Goal: Task Accomplishment & Management: Use online tool/utility

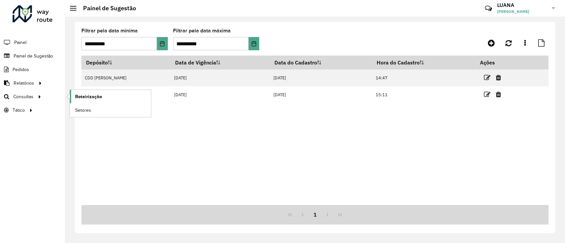
click at [83, 97] on span "Roteirização" at bounding box center [88, 96] width 27 height 7
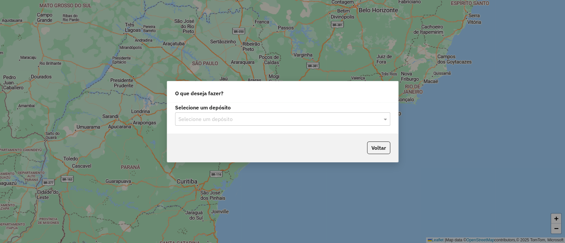
click at [256, 120] on input "text" at bounding box center [275, 119] width 195 height 8
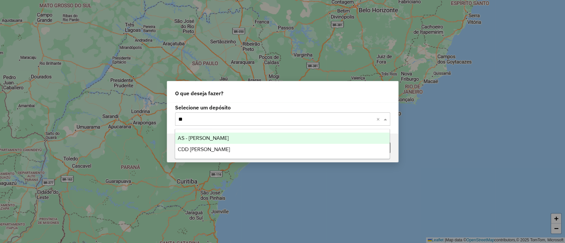
type input "***"
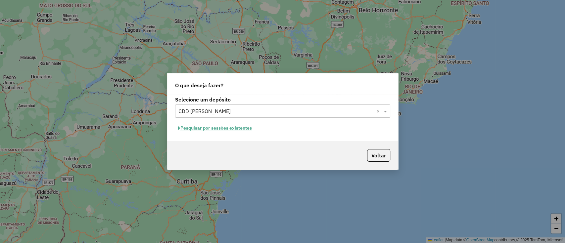
click at [230, 128] on button "Pesquisar por sessões existentes" at bounding box center [215, 128] width 80 height 10
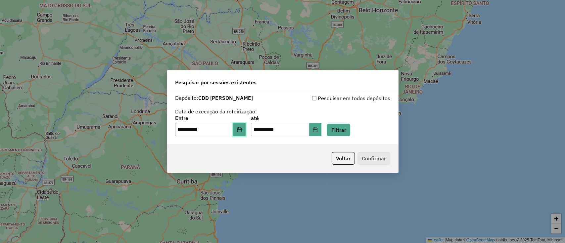
click at [240, 130] on button "Choose Date" at bounding box center [239, 129] width 13 height 13
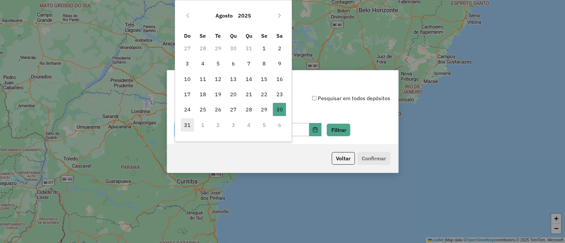
click at [181, 124] on span "31" at bounding box center [187, 124] width 13 height 13
type input "**********"
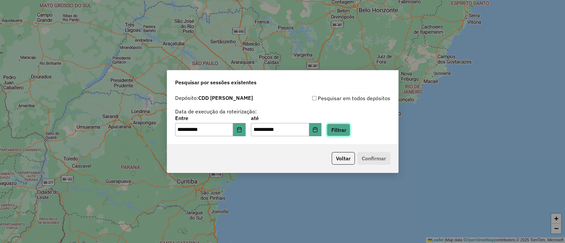
click at [344, 134] on button "Filtrar" at bounding box center [338, 130] width 23 height 13
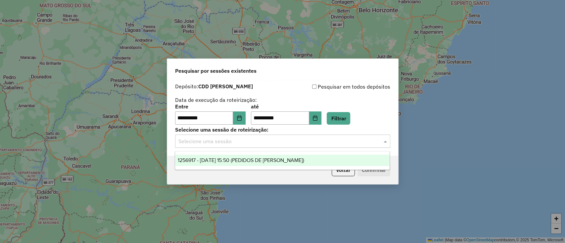
click at [332, 142] on input "text" at bounding box center [275, 142] width 195 height 8
click at [301, 159] on span "1256917 - 31/08/2025 15:50 (PEDIDOS DE DOMINGO)" at bounding box center [241, 160] width 126 height 6
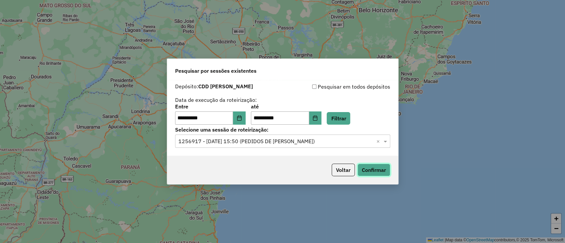
click at [367, 165] on button "Confirmar" at bounding box center [373, 170] width 33 height 13
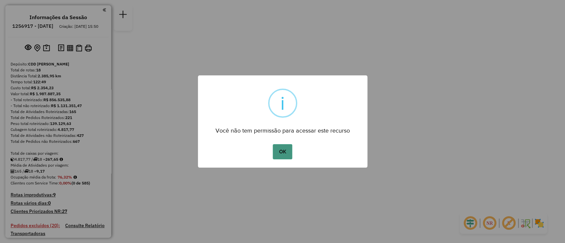
click at [284, 153] on button "OK" at bounding box center [283, 151] width 20 height 15
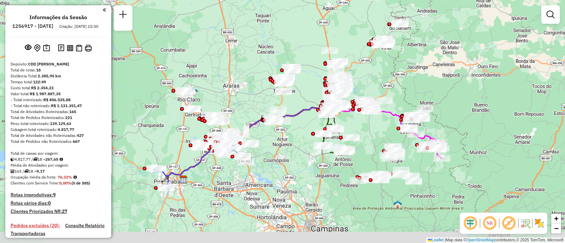
drag, startPoint x: 237, startPoint y: 182, endPoint x: 289, endPoint y: 166, distance: 54.4
click at [289, 166] on div "Janela de atendimento Grade de atendimento Capacidade Transportadoras Veículos …" at bounding box center [282, 121] width 565 height 243
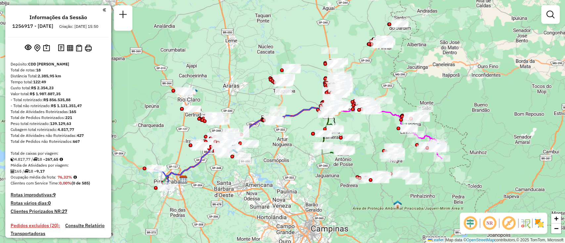
click at [488, 226] on em at bounding box center [489, 223] width 16 height 16
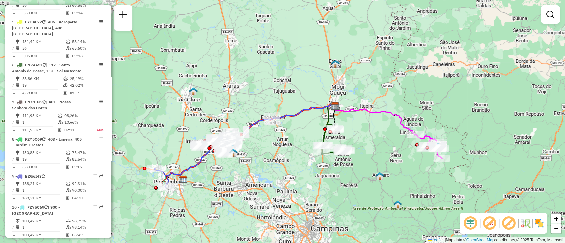
scroll to position [434, 0]
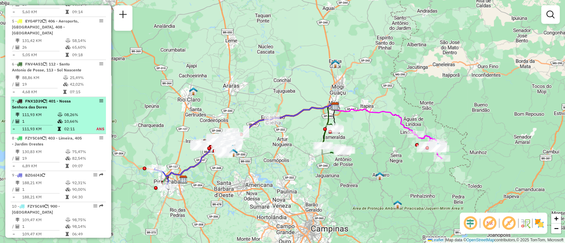
click at [70, 111] on td "08,26%" at bounding box center [76, 114] width 25 height 7
select select "**********"
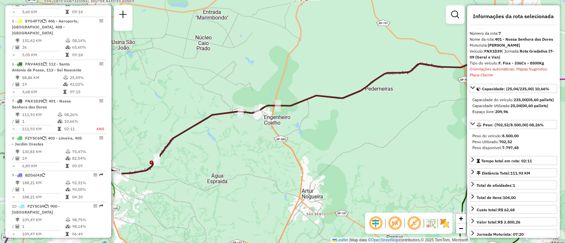
click at [399, 222] on em at bounding box center [395, 223] width 16 height 16
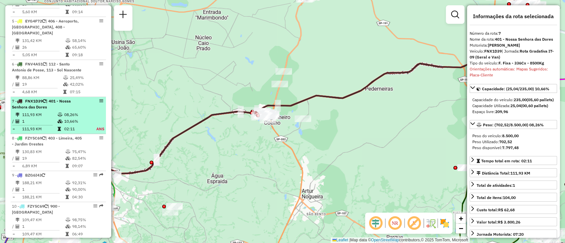
click at [48, 110] on li "7 - FNX1D39 | 401 - [GEOGRAPHIC_DATA] 111,93 KM 08,26% / 1 10,66% = 111,93 KM 0…" at bounding box center [58, 115] width 95 height 37
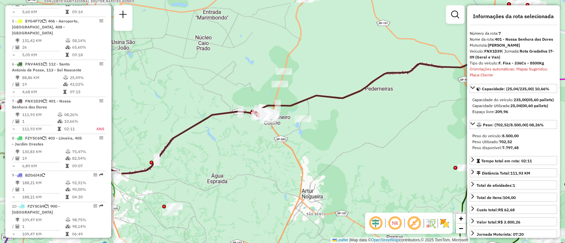
click at [373, 226] on em at bounding box center [376, 223] width 16 height 16
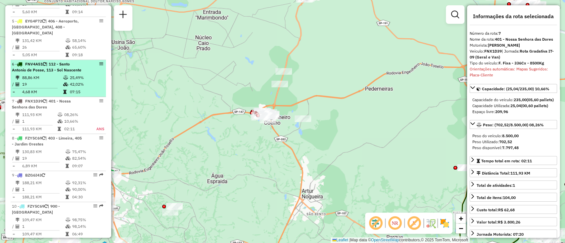
click at [53, 70] on div "6 - FNV4A51 | 112 - [GEOGRAPHIC_DATA], 113 - Sol Nascente" at bounding box center [47, 67] width 70 height 12
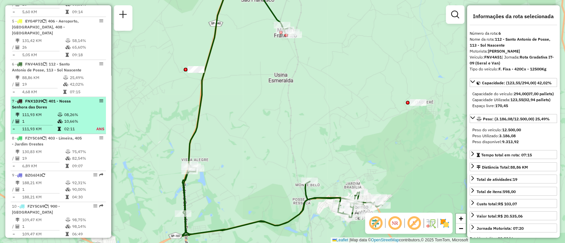
click at [51, 112] on td "111,93 KM" at bounding box center [39, 114] width 35 height 7
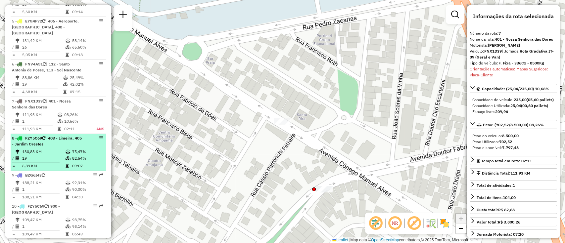
click at [69, 156] on icon at bounding box center [68, 158] width 5 height 4
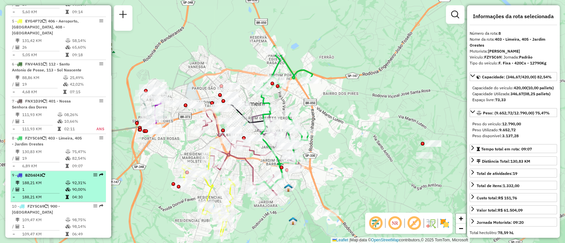
click at [67, 195] on icon at bounding box center [67, 197] width 3 height 4
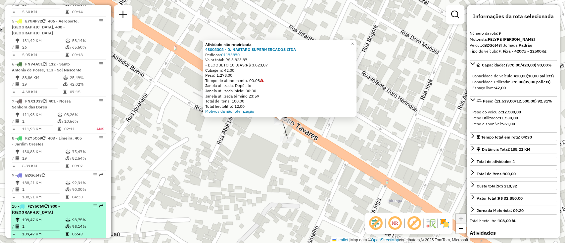
click at [79, 217] on td "98,75%" at bounding box center [87, 220] width 31 height 7
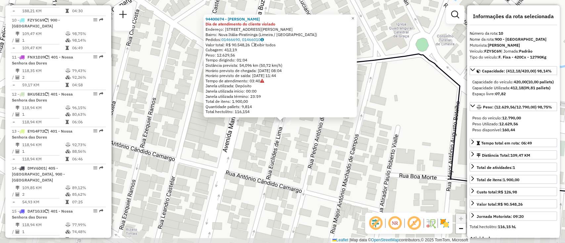
scroll to position [630, 0]
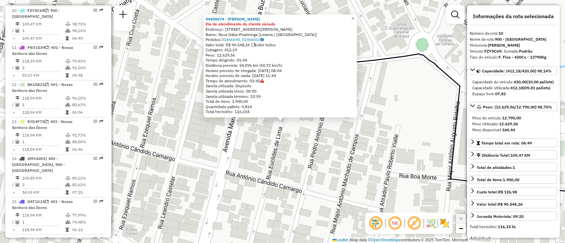
click at [283, 138] on div "94400674 - [PERSON_NAME] Dia de atendimento do cliente violado Endereço: [STREE…" at bounding box center [282, 121] width 565 height 243
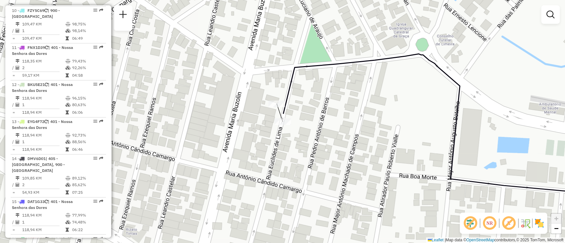
click at [278, 110] on div "Janela de atendimento Grade de atendimento Capacidade Transportadoras Veículos …" at bounding box center [282, 121] width 565 height 243
click at [277, 107] on div at bounding box center [276, 104] width 17 height 7
select select "**********"
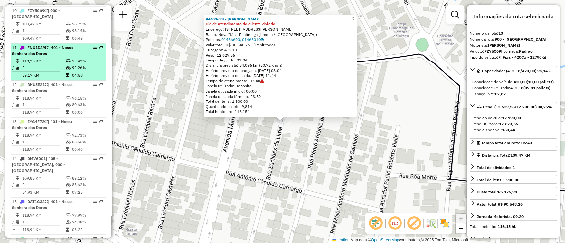
click at [66, 56] on li "11 - FNX1D39 | 401 - [GEOGRAPHIC_DATA] 118,35 KM 79,43% / 2 92,26% = 59,17 KM 0…" at bounding box center [58, 61] width 95 height 37
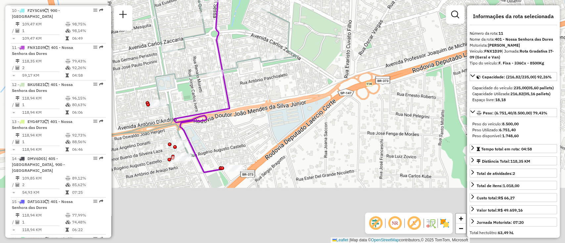
drag, startPoint x: 226, startPoint y: 192, endPoint x: 202, endPoint y: 120, distance: 74.9
click at [202, 120] on icon at bounding box center [230, 53] width 112 height 240
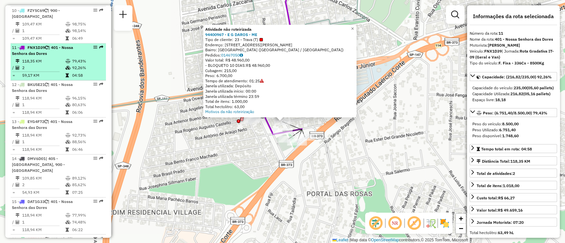
click at [89, 60] on td "79,43%" at bounding box center [87, 61] width 31 height 7
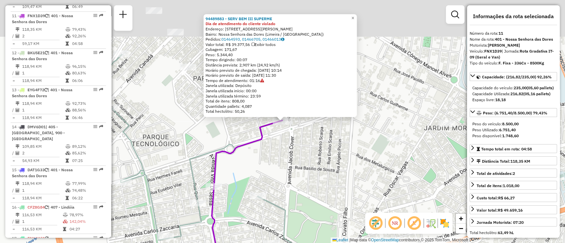
scroll to position [667, 0]
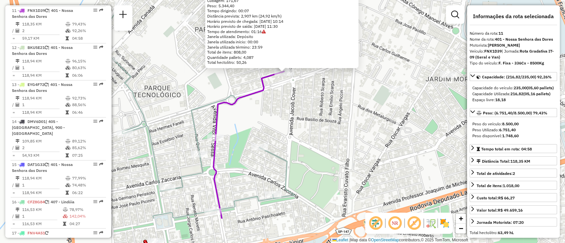
drag, startPoint x: 262, startPoint y: 138, endPoint x: 264, endPoint y: 89, distance: 49.0
click at [264, 89] on icon at bounding box center [248, 144] width 70 height 147
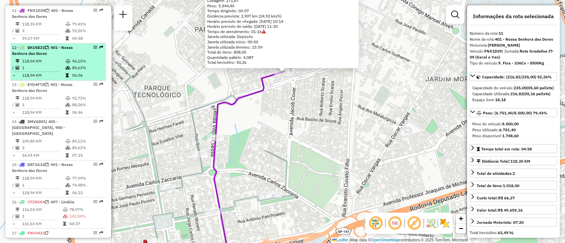
click at [58, 60] on td "118,94 KM" at bounding box center [43, 61] width 43 height 7
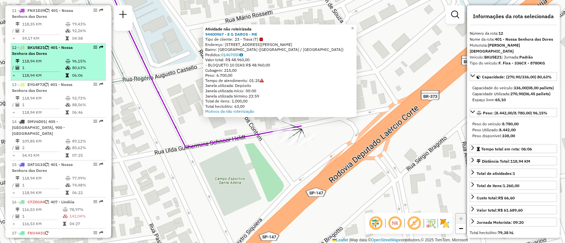
click at [53, 65] on td "1" at bounding box center [43, 68] width 43 height 7
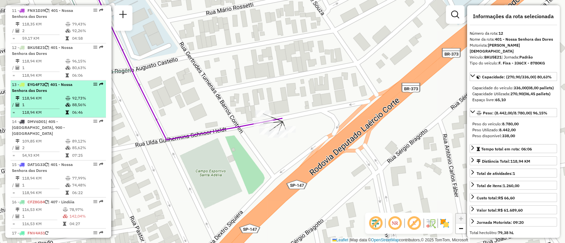
click at [62, 95] on td "118,94 KM" at bounding box center [43, 98] width 43 height 7
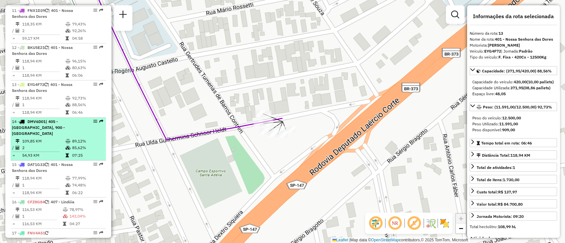
click at [61, 138] on td "109,85 KM" at bounding box center [43, 141] width 43 height 7
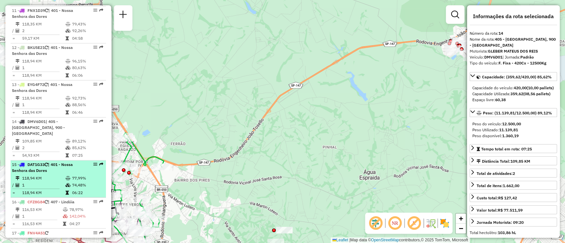
click at [65, 175] on td at bounding box center [68, 178] width 7 height 7
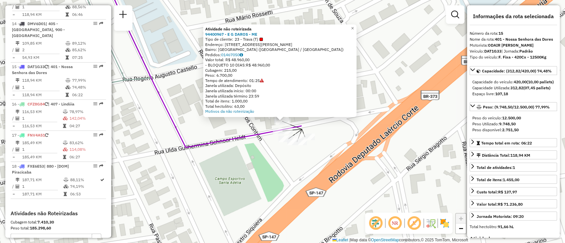
scroll to position [773, 0]
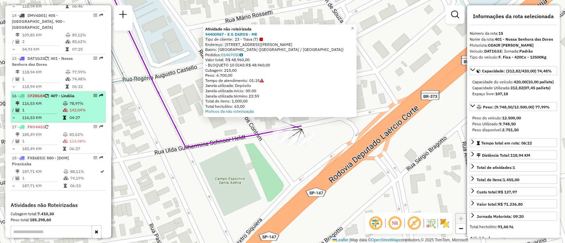
click at [57, 93] on span "| 407 - Lindóia" at bounding box center [61, 95] width 26 height 5
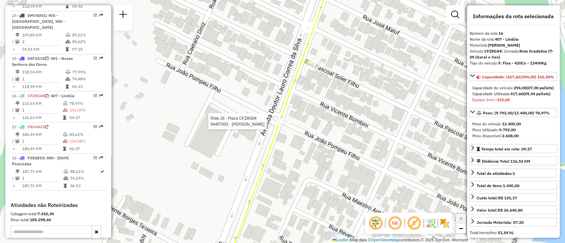
click at [284, 125] on div at bounding box center [282, 121] width 17 height 7
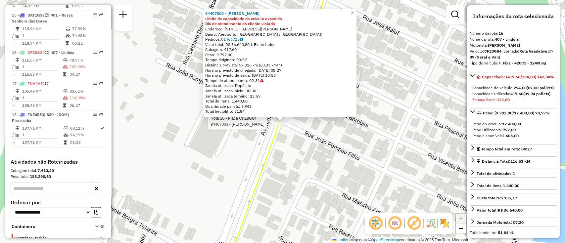
scroll to position [834, 0]
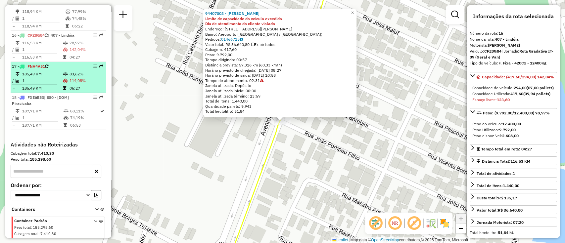
click at [56, 70] on td "185,49 KM" at bounding box center [42, 73] width 41 height 7
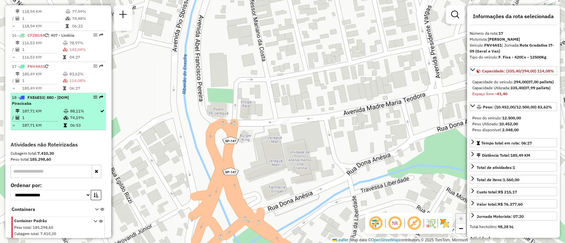
click at [65, 108] on td at bounding box center [66, 111] width 7 height 7
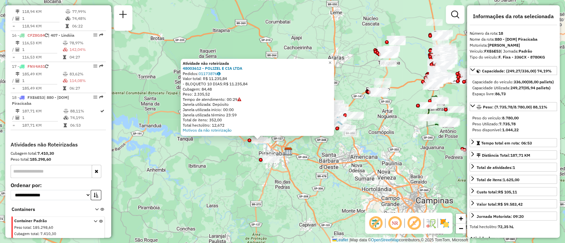
drag, startPoint x: 309, startPoint y: 156, endPoint x: 224, endPoint y: 158, distance: 85.7
click at [224, 158] on div "Atividade não roteirizada 48003612 - POLIZEL E CIA LTDA Pedidos: 01173876 Valor…" at bounding box center [282, 121] width 565 height 243
